Goal: Transaction & Acquisition: Obtain resource

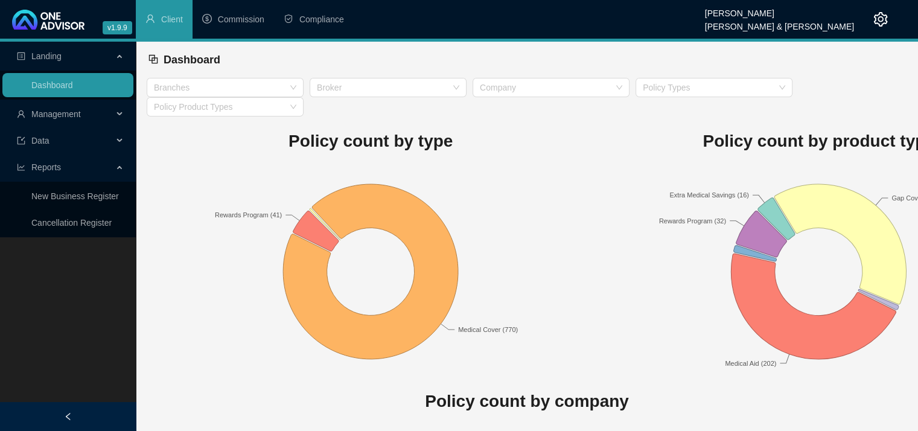
click at [122, 110] on div "Management" at bounding box center [67, 114] width 131 height 24
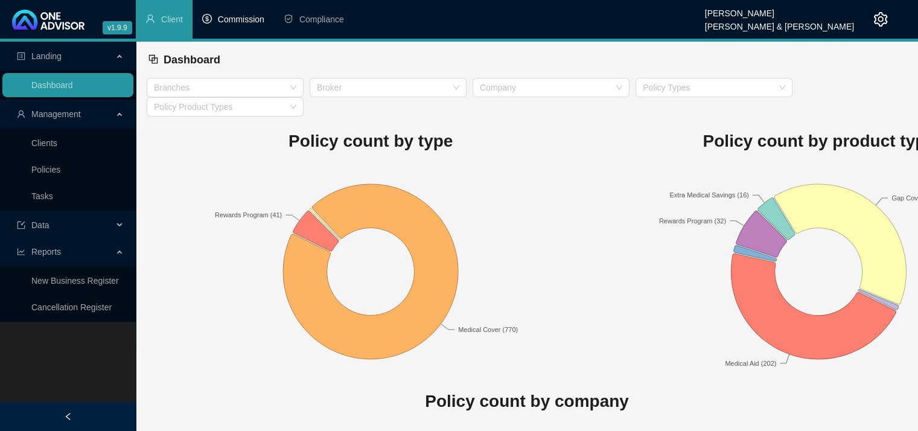
click at [237, 14] on span "Commission" at bounding box center [241, 19] width 46 height 10
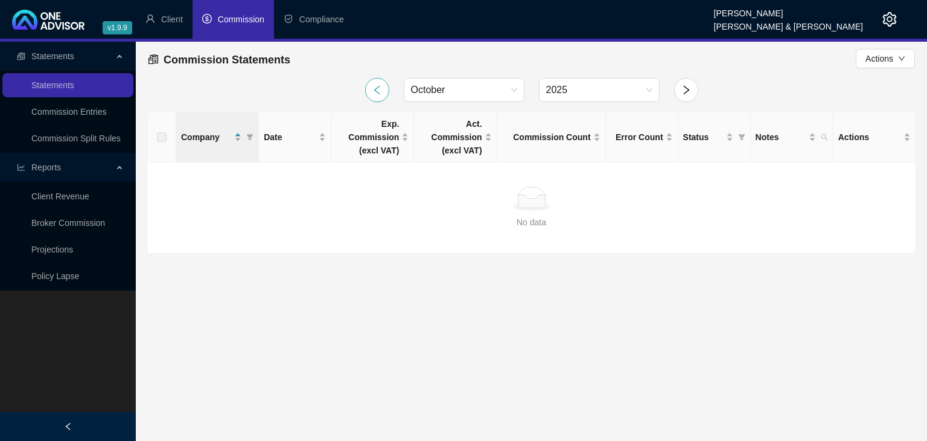
click at [374, 92] on icon "left" at bounding box center [377, 89] width 11 height 11
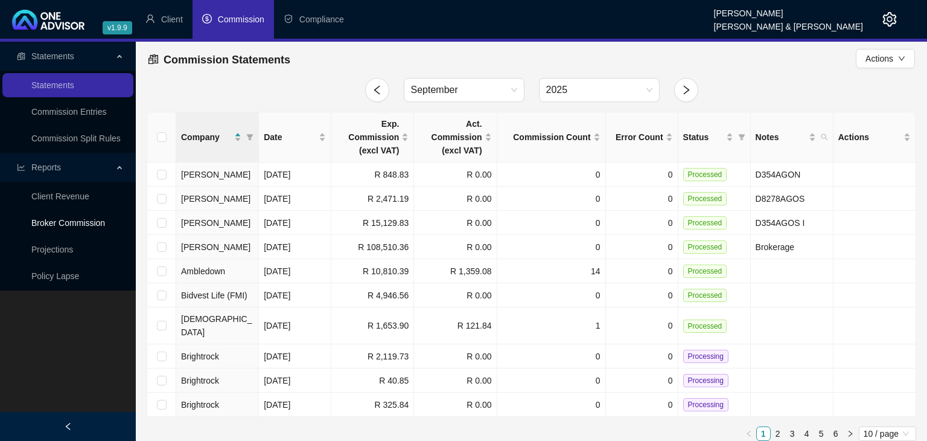
click at [72, 223] on link "Broker Commission" at bounding box center [68, 223] width 74 height 10
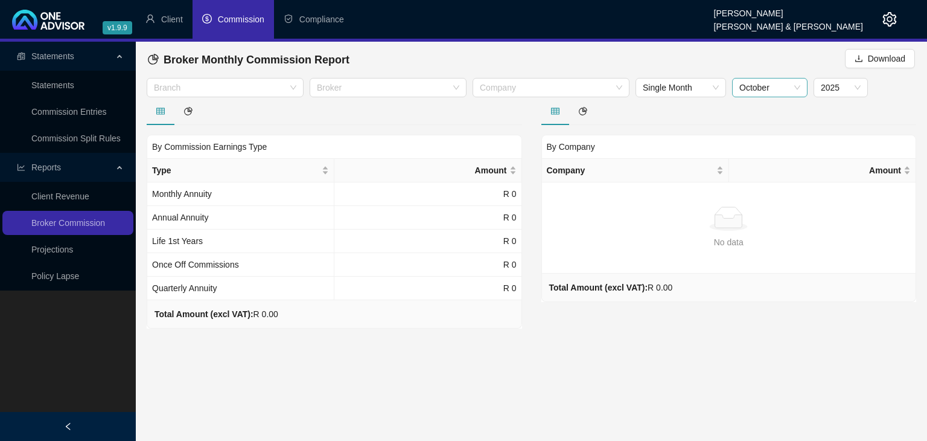
click at [798, 88] on span "October" at bounding box center [769, 87] width 61 height 18
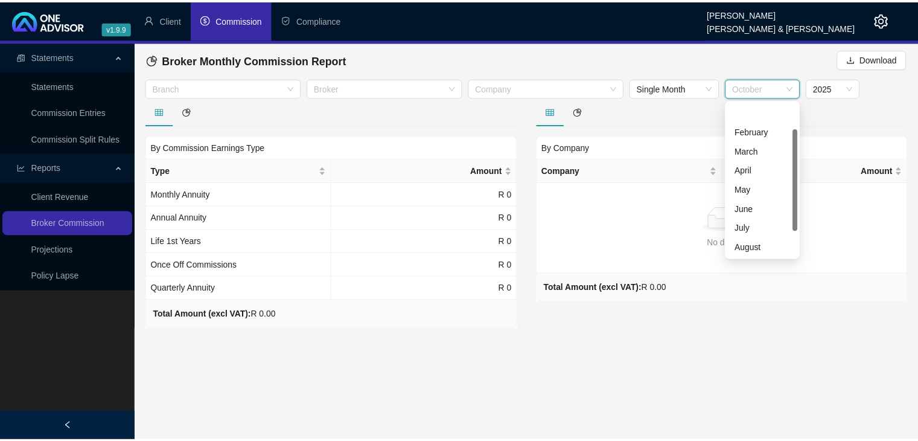
scroll to position [39, 0]
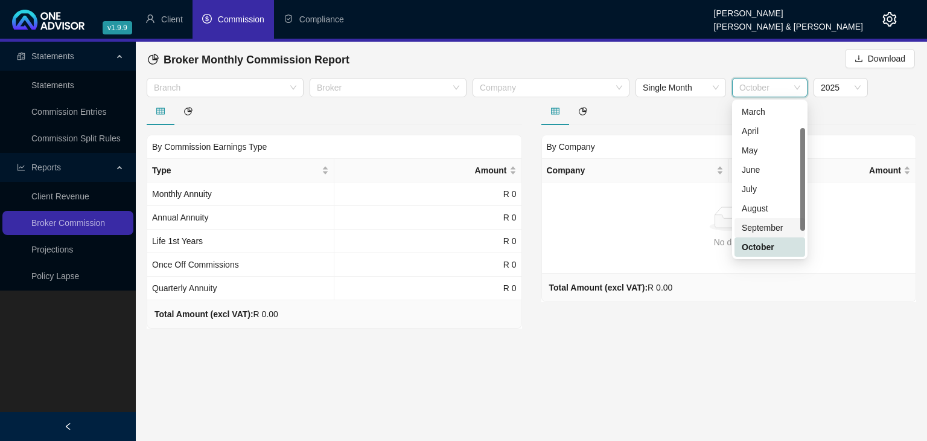
click at [746, 232] on div "September" at bounding box center [770, 227] width 56 height 13
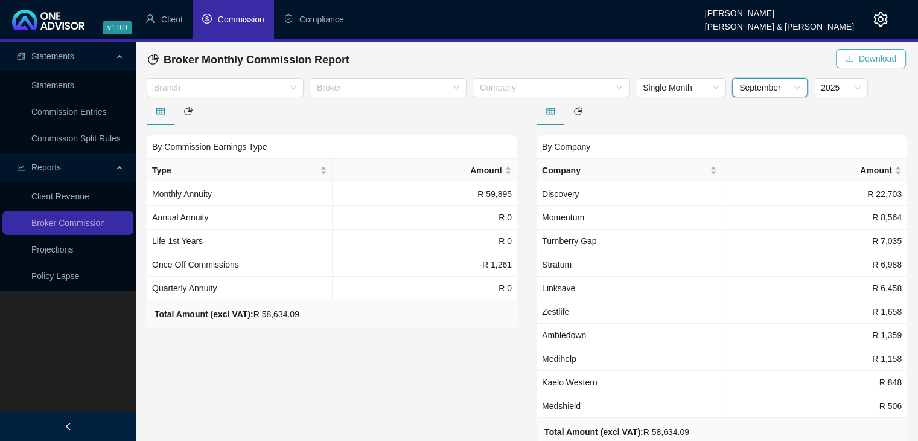
click at [878, 60] on span "Download" at bounding box center [877, 58] width 37 height 13
